Goal: Check status: Check status

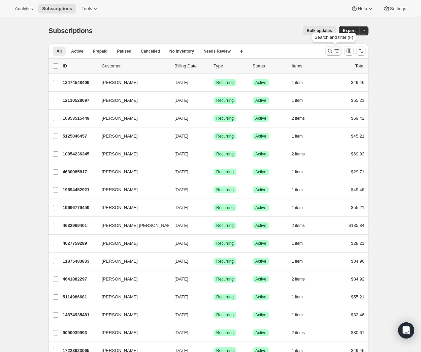
click at [340, 50] on icon "Search and filter results" at bounding box center [337, 51] width 7 height 7
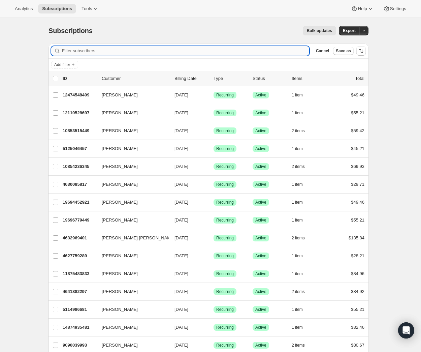
click at [97, 50] on input "Filter subscribers" at bounding box center [186, 50] width 248 height 9
paste input "[EMAIL_ADDRESS][DOMAIN_NAME]"
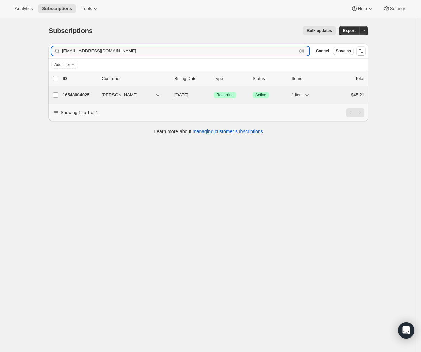
type input "[EMAIL_ADDRESS][DOMAIN_NAME]"
click at [79, 94] on p "16548004025" at bounding box center [80, 95] width 34 height 7
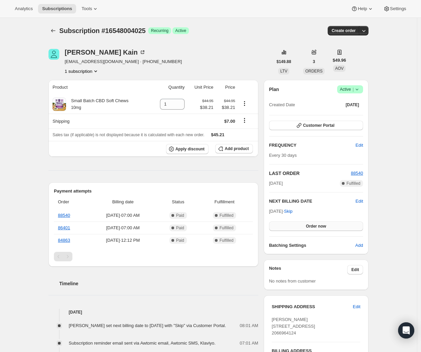
click at [339, 224] on button "Order now" at bounding box center [316, 226] width 94 height 9
click at [345, 228] on button "Click to confirm" at bounding box center [316, 226] width 94 height 9
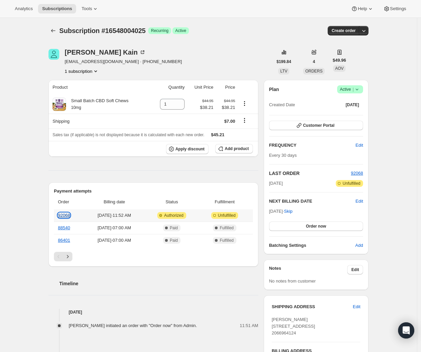
click at [67, 215] on link "92068" at bounding box center [64, 215] width 12 height 5
